Goal: Task Accomplishment & Management: Use online tool/utility

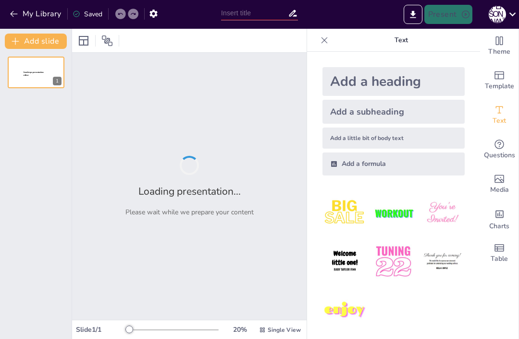
type input "Планети гіганти"
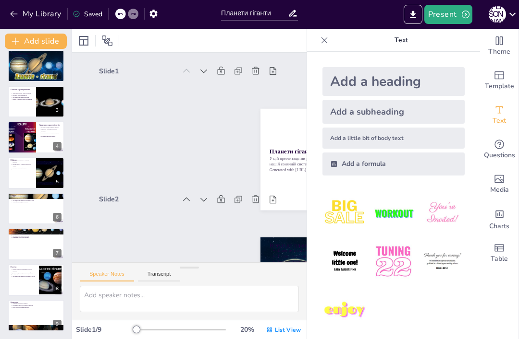
scroll to position [42, 0]
click at [23, 268] on p "Нептун" at bounding box center [23, 267] width 25 height 3
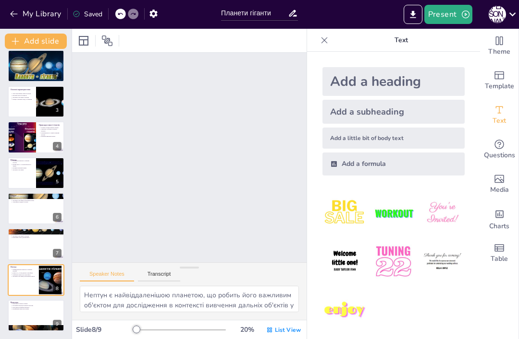
scroll to position [901, 0]
click at [29, 73] on div at bounding box center [36, 66] width 57 height 32
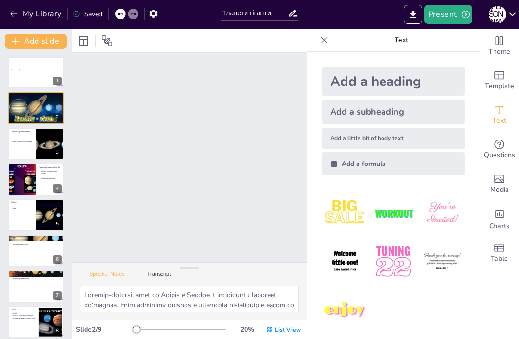
scroll to position [0, 0]
click at [42, 138] on icon at bounding box center [42, 136] width 6 height 6
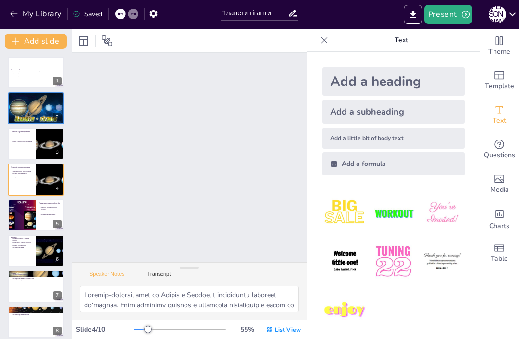
type textarea "Товсті атмосфери є характерною рисою планет-гігантів. Ці атмосфери складаються …"
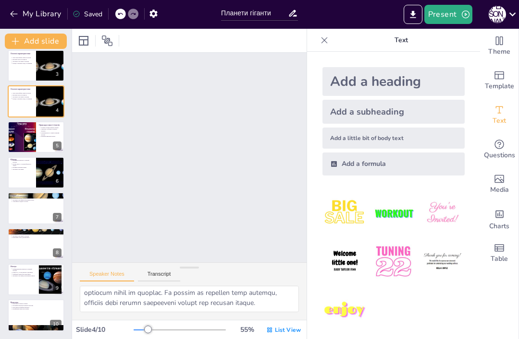
scroll to position [103, 0]
click at [181, 274] on button "Transcript" at bounding box center [159, 276] width 43 height 11
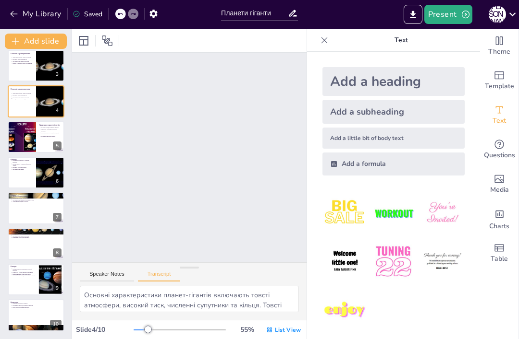
click at [185, 275] on div "Speaker Notes Transcript" at bounding box center [189, 274] width 234 height 23
click at [17, 21] on button "My Library" at bounding box center [36, 13] width 58 height 15
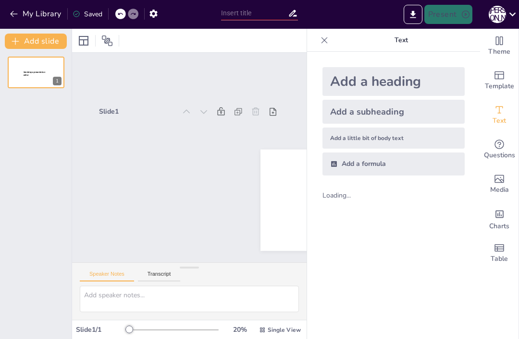
click at [498, 187] on span "Media" at bounding box center [499, 190] width 19 height 11
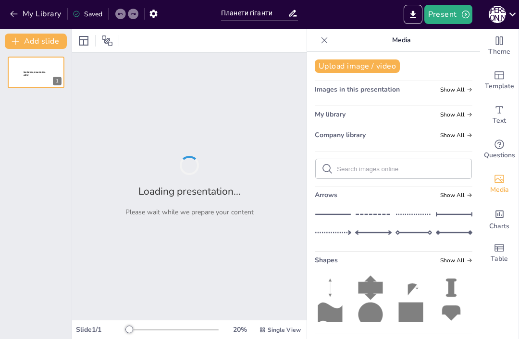
type input "Планети гіганти"
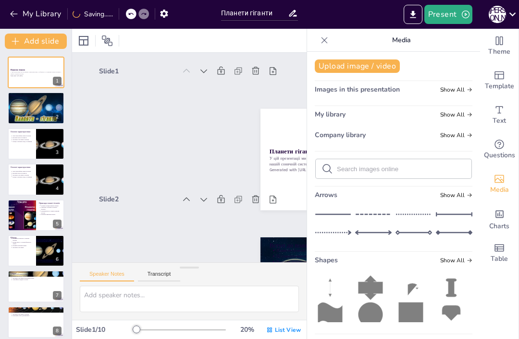
click at [157, 281] on button "Transcript" at bounding box center [159, 276] width 43 height 11
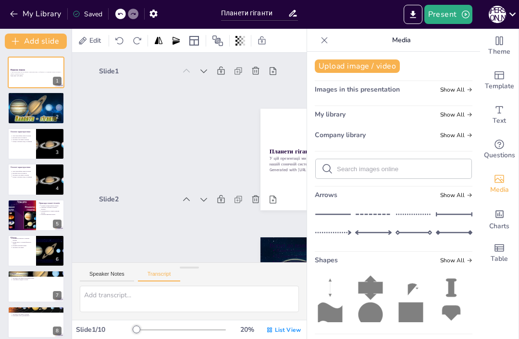
click at [85, 42] on icon at bounding box center [83, 41] width 10 height 10
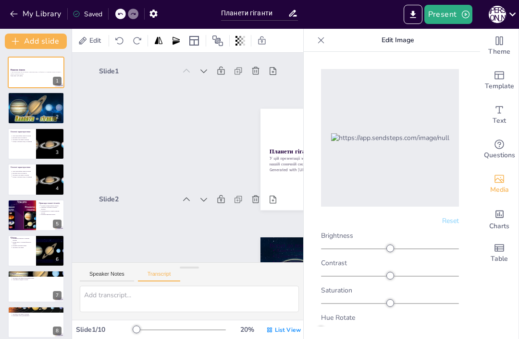
click at [499, 39] on icon "Change the overall theme" at bounding box center [499, 41] width 12 height 12
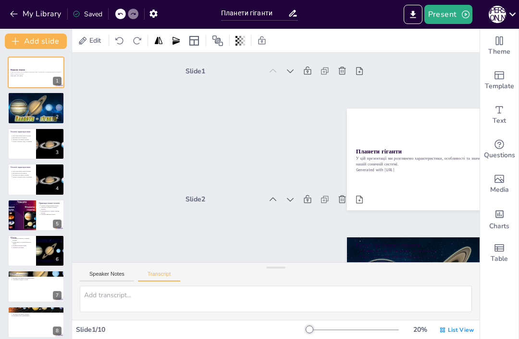
click at [505, 248] on div "Table" at bounding box center [499, 253] width 38 height 35
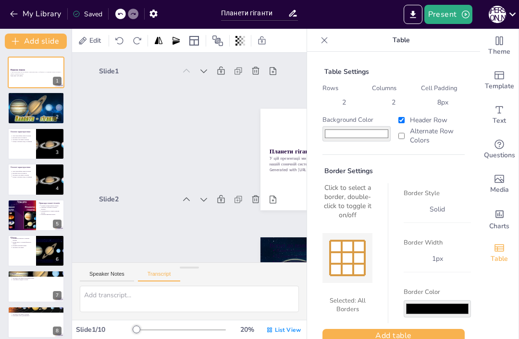
click at [494, 212] on icon "Add charts and graphs" at bounding box center [499, 214] width 10 height 10
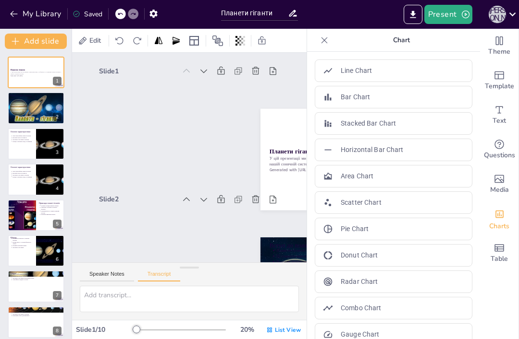
click at [493, 19] on div "Н [PERSON_NAME]" at bounding box center [496, 14] width 17 height 17
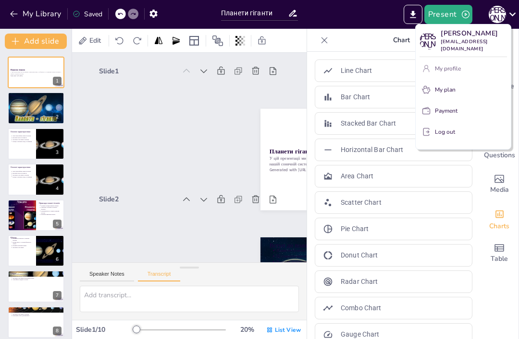
click at [447, 64] on p "My profile" at bounding box center [448, 68] width 26 height 9
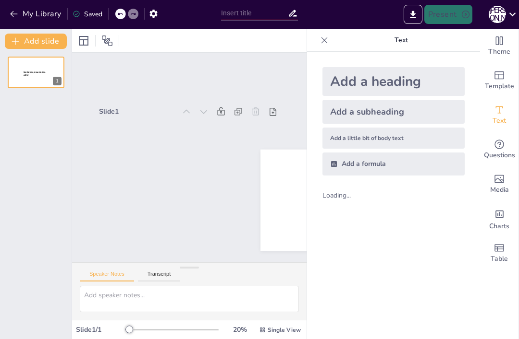
scroll to position [6, 0]
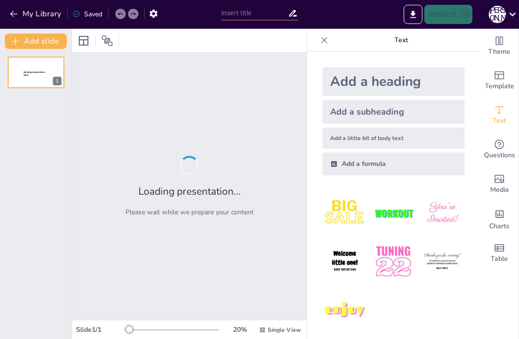
type input "Планети земної групи"
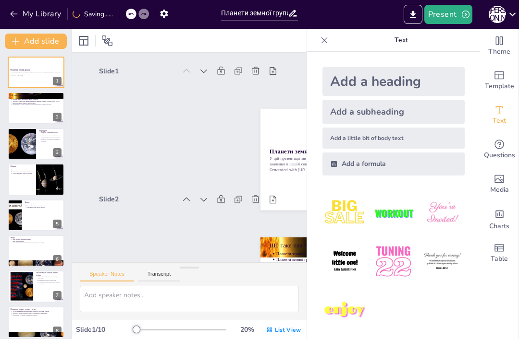
click at [38, 70] on button at bounding box center [42, 66] width 12 height 12
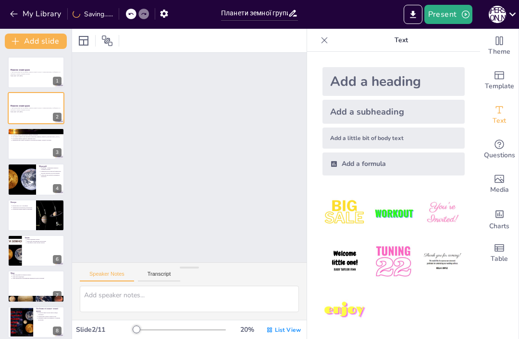
scroll to position [130, 0]
click at [18, 86] on div at bounding box center [36, 73] width 57 height 32
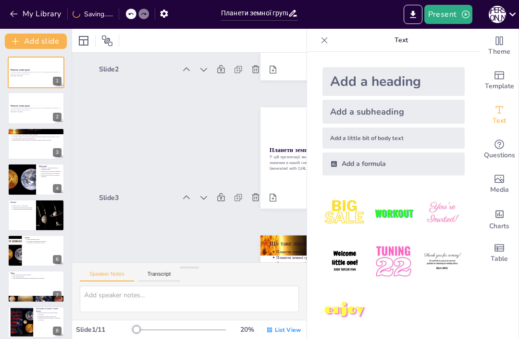
scroll to position [2, 0]
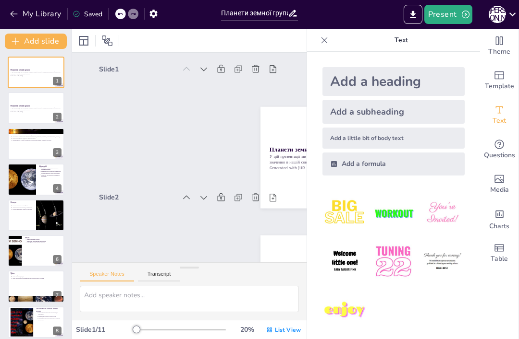
click at [28, 108] on p "У цій презентації ми розглянемо планети земної групи, їх характеристики, особли…" at bounding box center [36, 108] width 51 height 3
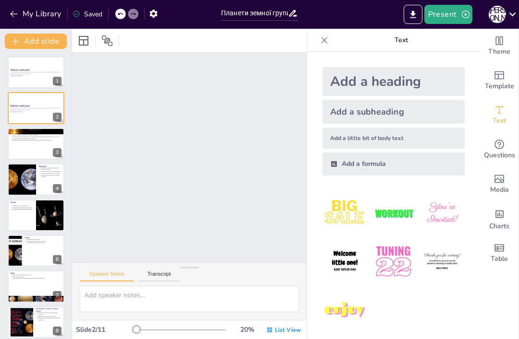
click at [325, 39] on icon at bounding box center [324, 41] width 10 height 10
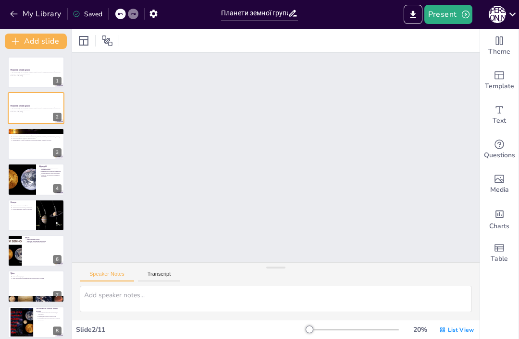
click at [30, 75] on p "У цій презентації ми розглянемо планети земної групи, їх характеристики, особли…" at bounding box center [36, 73] width 51 height 3
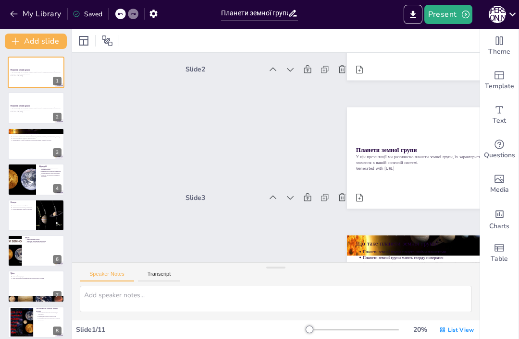
scroll to position [2, 0]
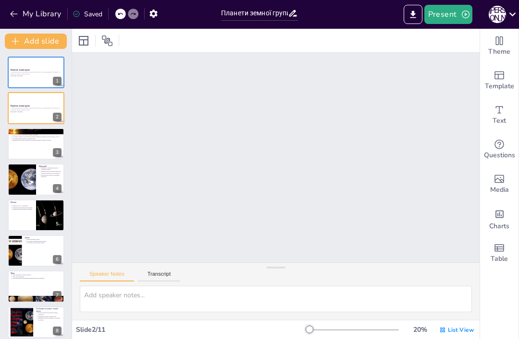
click at [29, 116] on div at bounding box center [36, 108] width 57 height 32
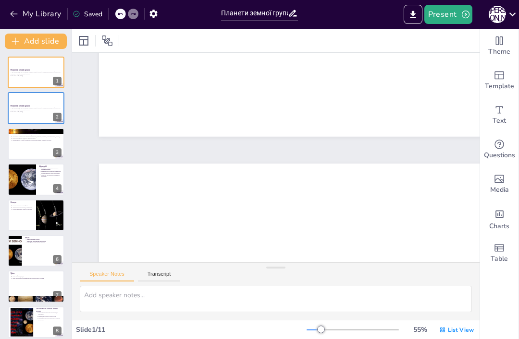
click at [45, 106] on button at bounding box center [42, 101] width 12 height 12
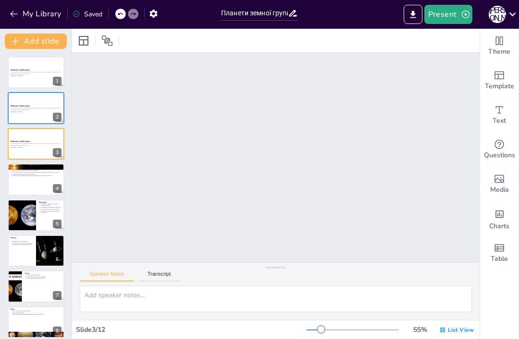
scroll to position [0, 0]
click at [409, 12] on icon "Export to PowerPoint" at bounding box center [413, 15] width 10 height 10
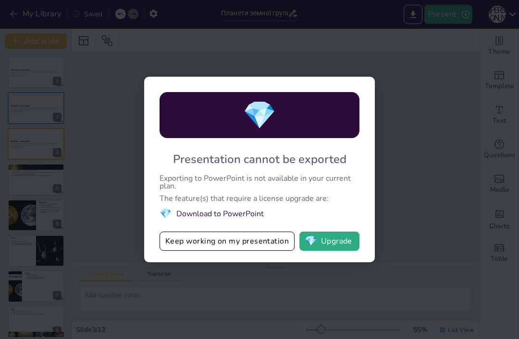
click at [238, 240] on button "Keep working on my presentation" at bounding box center [226, 241] width 135 height 19
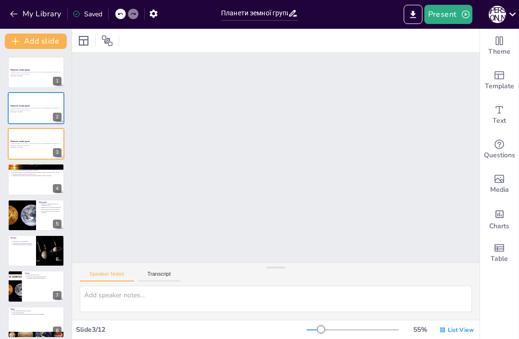
click at [417, 10] on icon "Export to PowerPoint" at bounding box center [413, 15] width 10 height 10
click at [416, 10] on icon "Export to PowerPoint" at bounding box center [413, 15] width 10 height 10
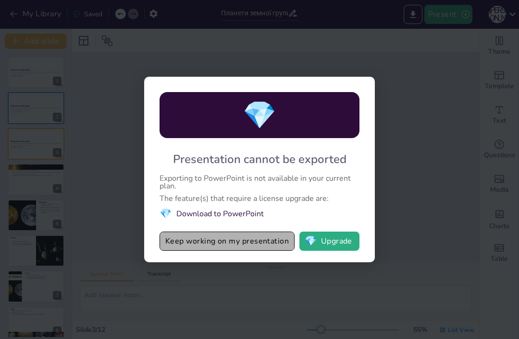
click at [202, 247] on button "Keep working on my presentation" at bounding box center [226, 241] width 135 height 19
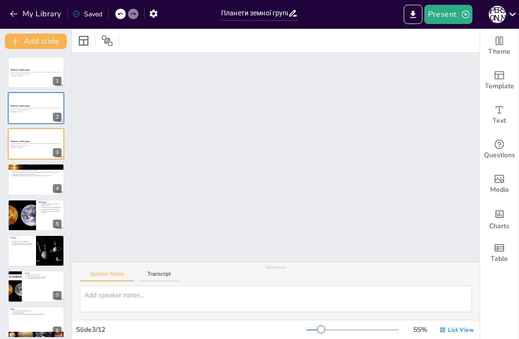
click at [410, 12] on icon "Export to PowerPoint" at bounding box center [413, 15] width 10 height 10
click at [406, 23] on button "Export to PowerPoint" at bounding box center [412, 14] width 19 height 19
click at [411, 17] on icon "Export to PowerPoint" at bounding box center [413, 15] width 10 height 10
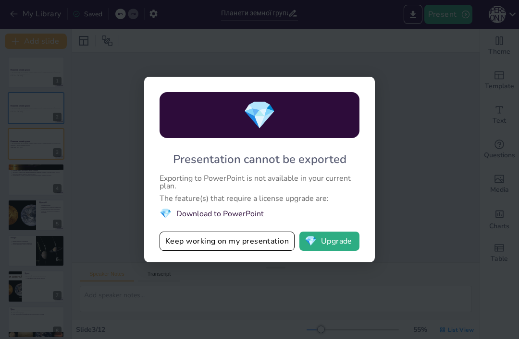
click at [329, 244] on button "💎 Upgrade" at bounding box center [329, 241] width 60 height 19
